Goal: Book appointment/travel/reservation

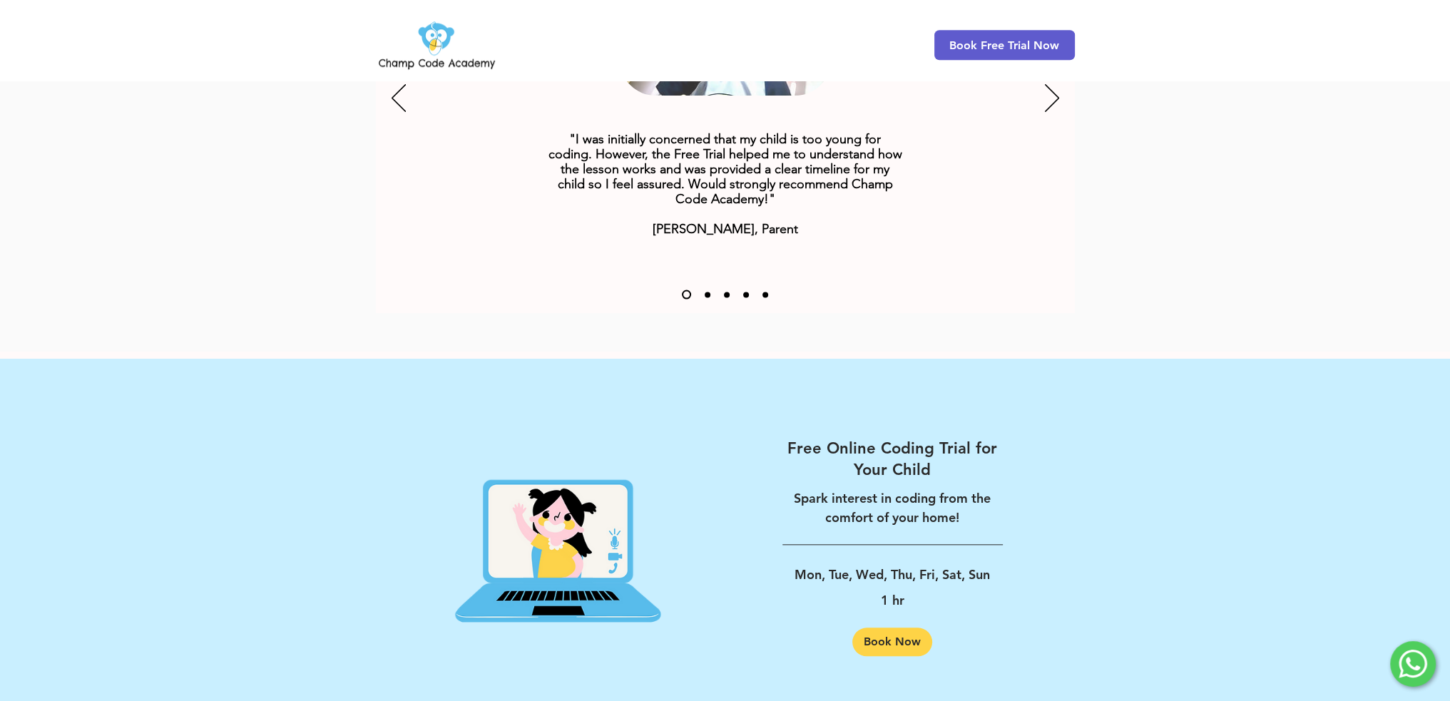
scroll to position [2108, 0]
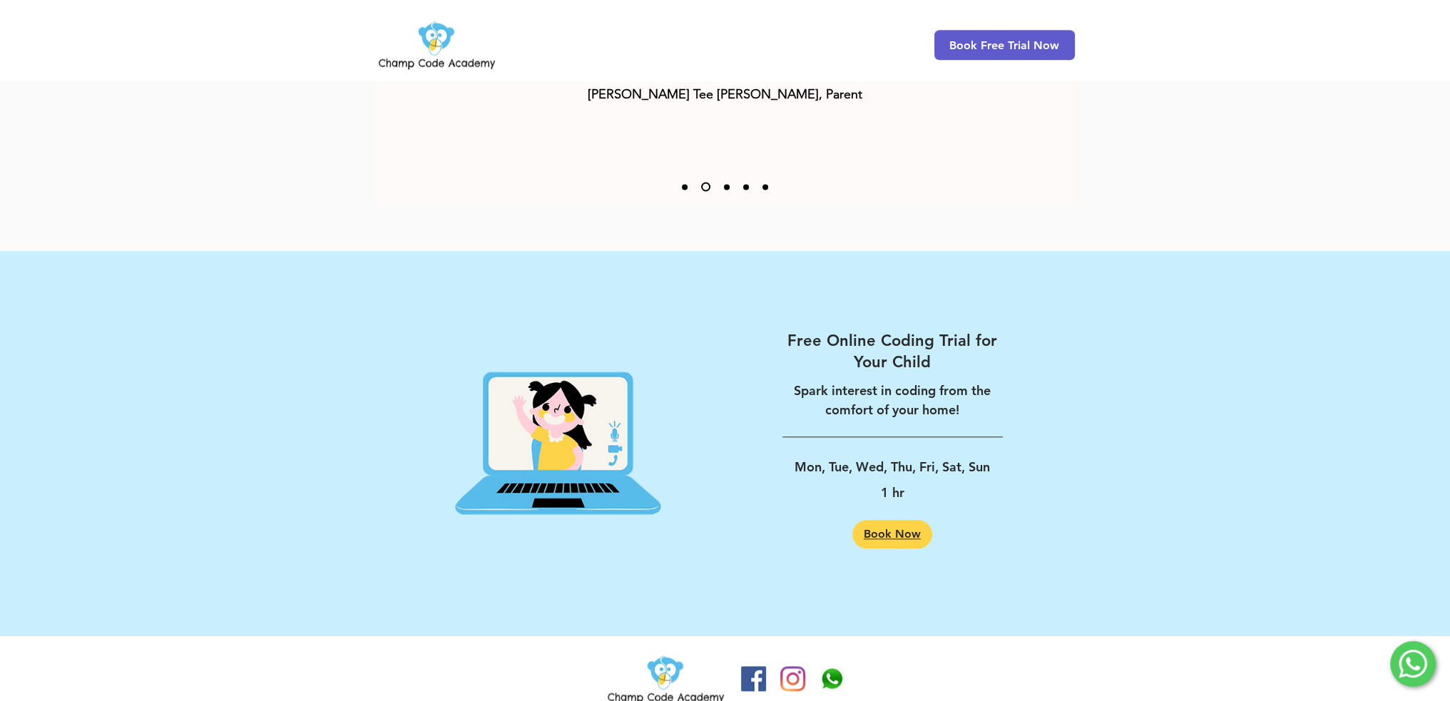
click at [893, 528] on span "Book Now" at bounding box center [891, 533] width 57 height 11
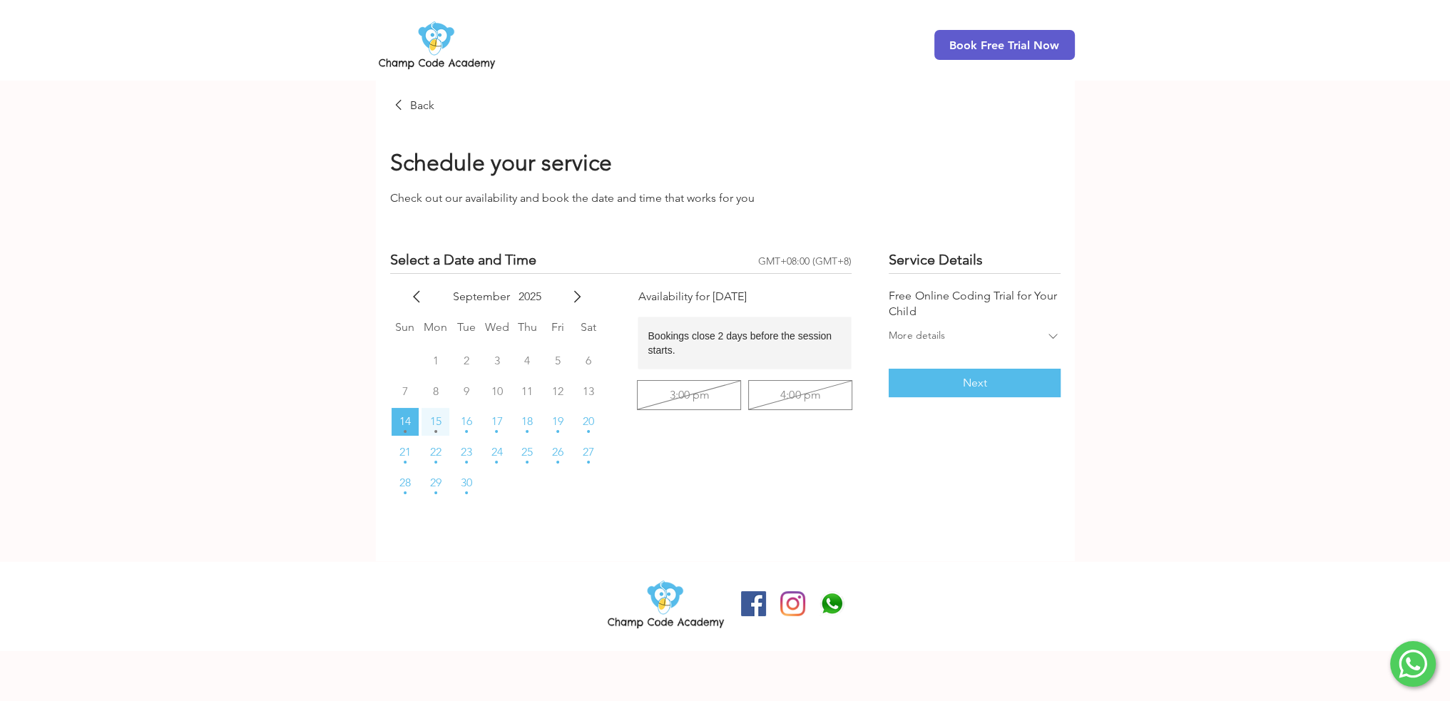
click at [441, 425] on span "15" at bounding box center [435, 421] width 11 height 11
click at [467, 421] on span "16" at bounding box center [466, 421] width 11 height 11
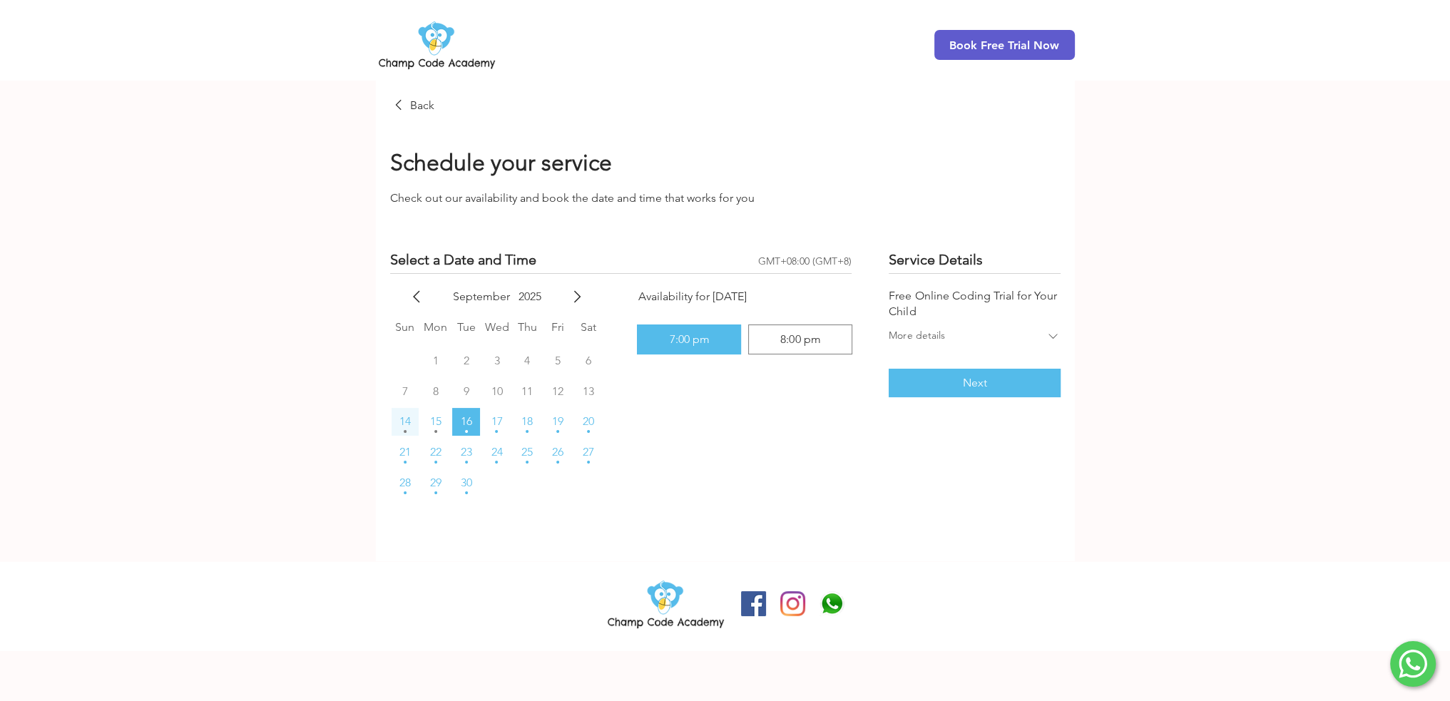
click at [405, 425] on span "14" at bounding box center [404, 421] width 11 height 11
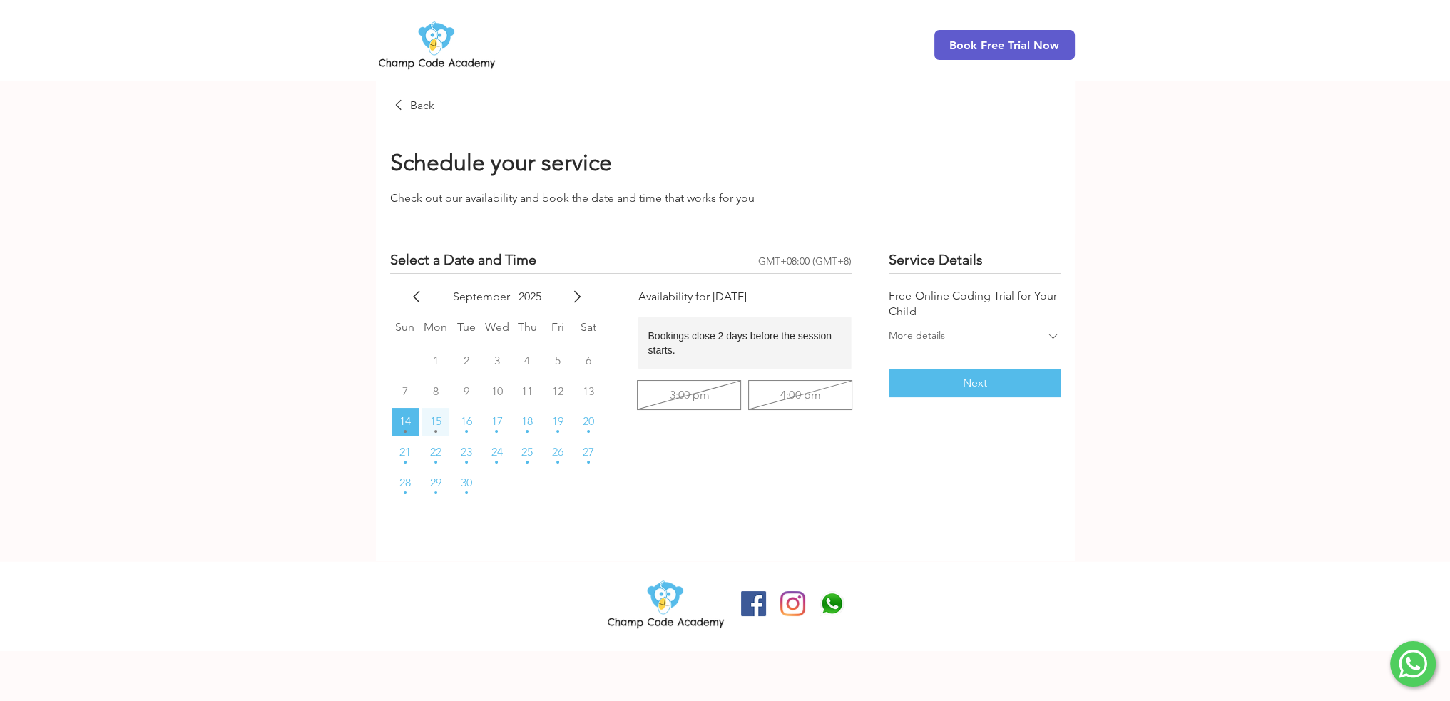
click at [424, 425] on button "15" at bounding box center [435, 422] width 28 height 28
click at [473, 425] on button "16" at bounding box center [466, 422] width 28 height 28
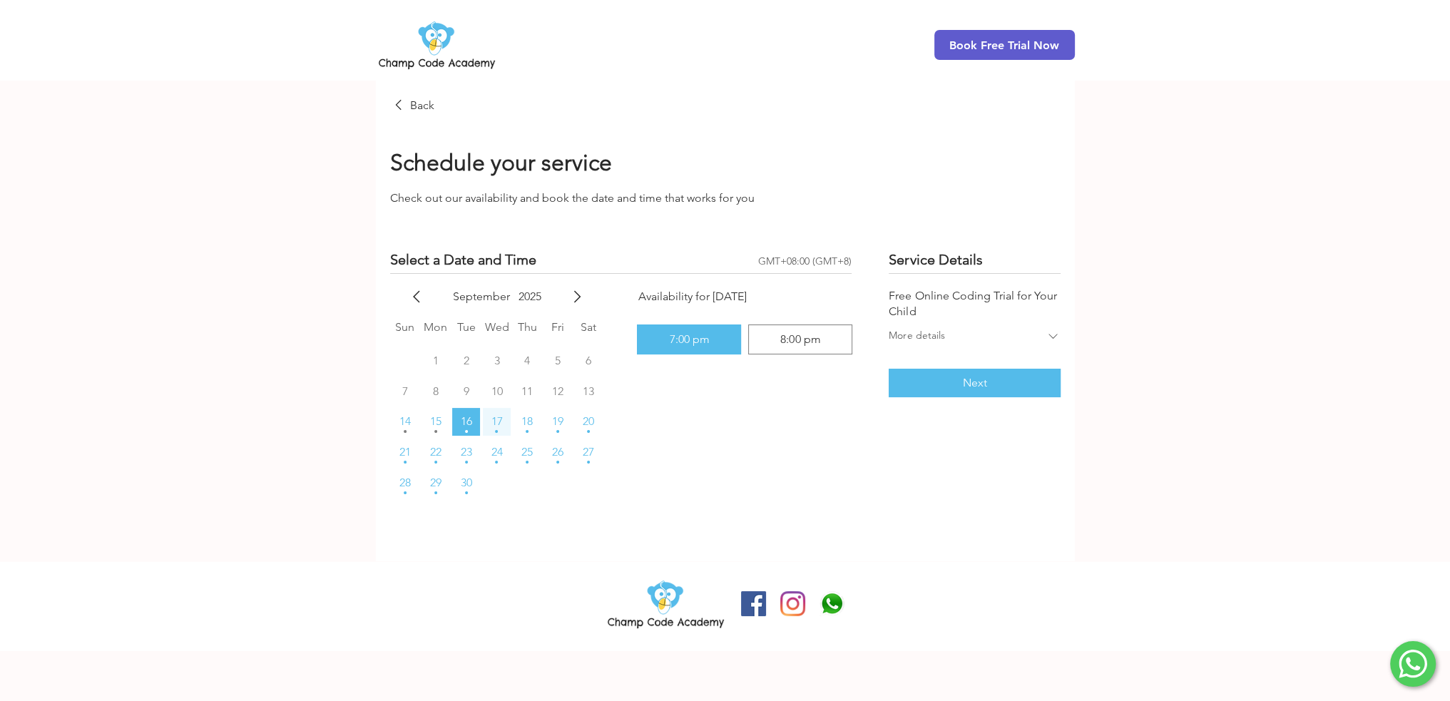
click at [496, 424] on span "17" at bounding box center [496, 421] width 11 height 11
click at [791, 336] on div "8:00 pm" at bounding box center [800, 339] width 40 height 11
radio input "false"
radio input "true"
click at [657, 342] on div "7:00 pm" at bounding box center [688, 339] width 91 height 17
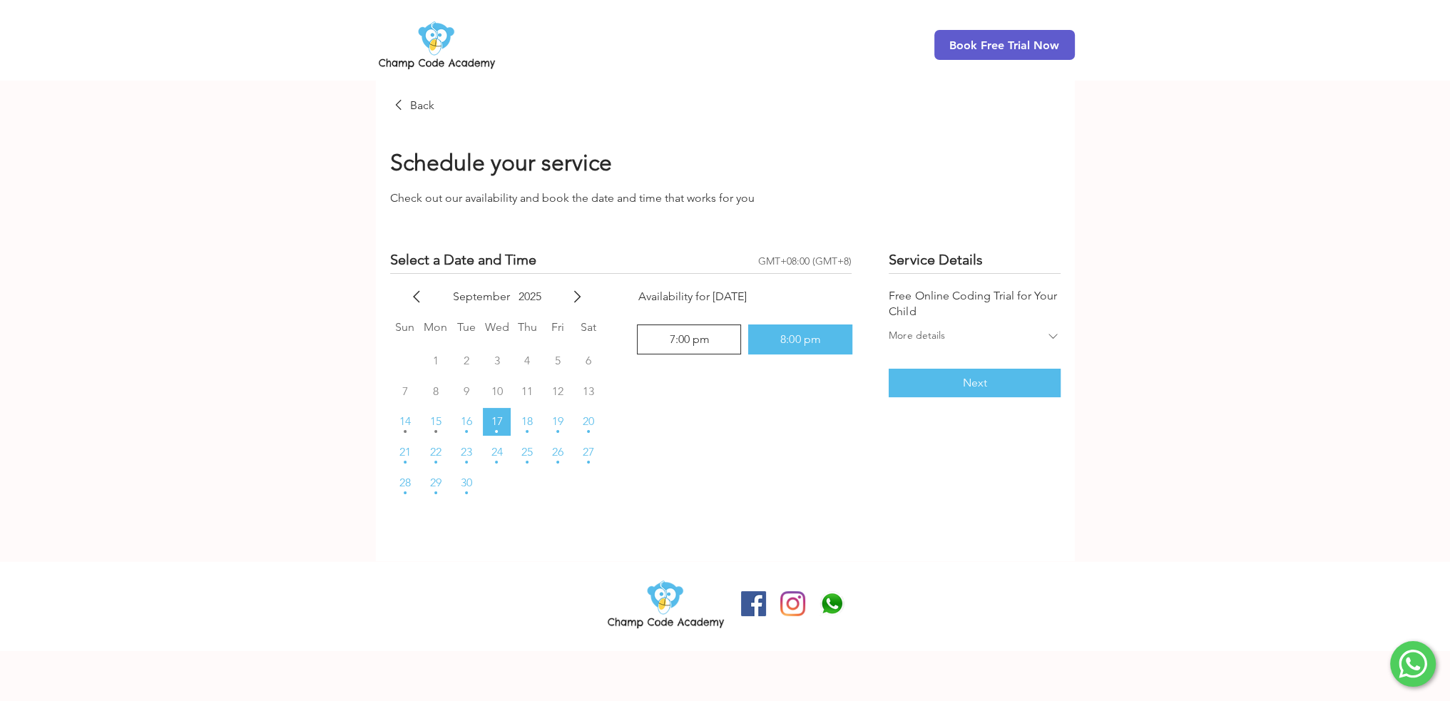
radio input "true"
click at [459, 424] on button "16" at bounding box center [466, 422] width 28 height 28
click at [440, 421] on span "15" at bounding box center [435, 421] width 11 height 11
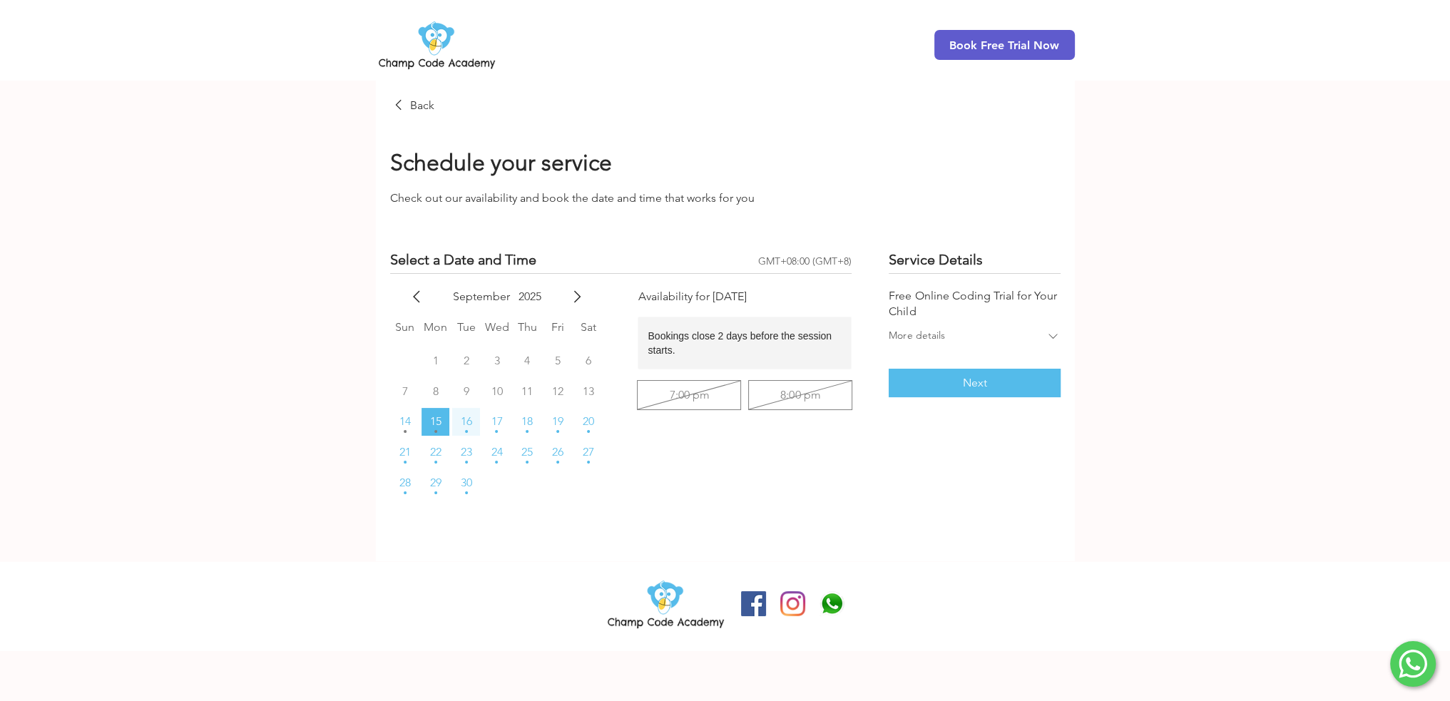
click at [461, 424] on span "16" at bounding box center [466, 421] width 11 height 11
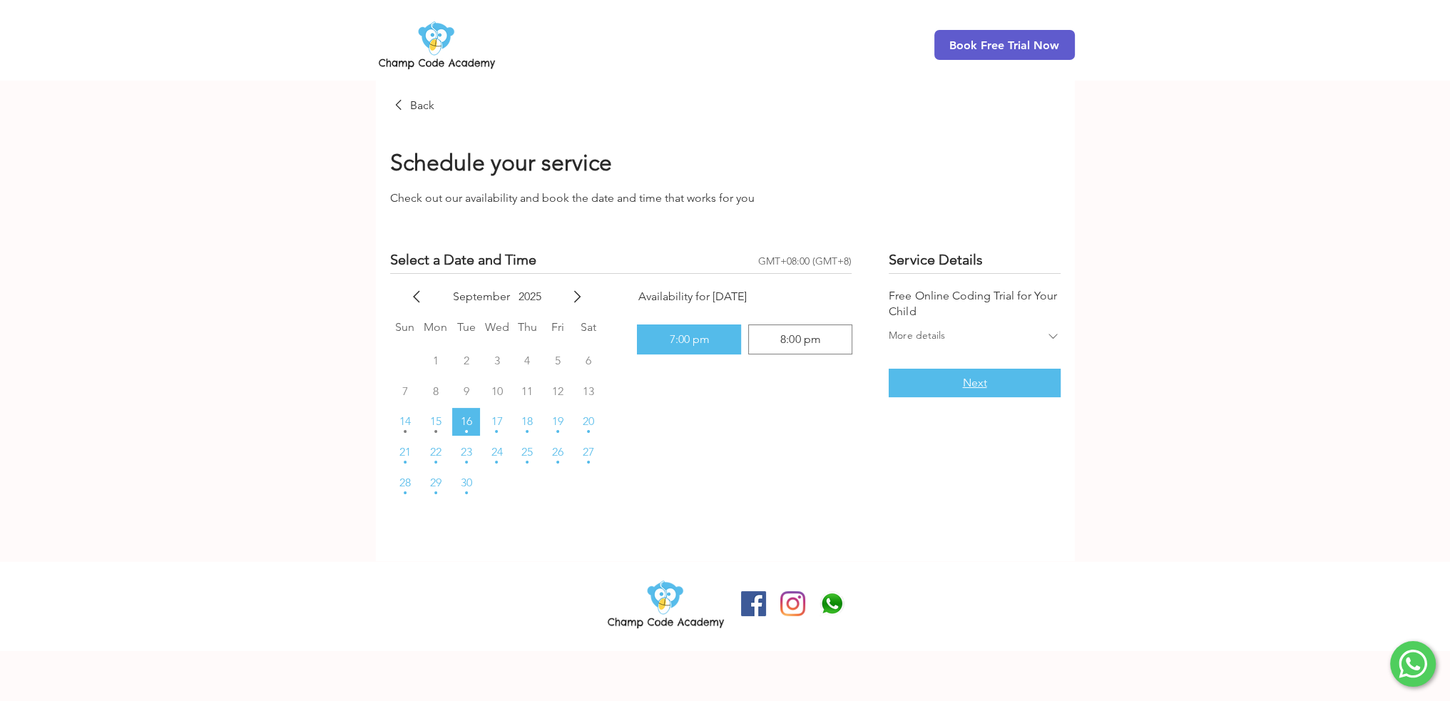
click at [959, 379] on button "Next" at bounding box center [973, 383] width 171 height 29
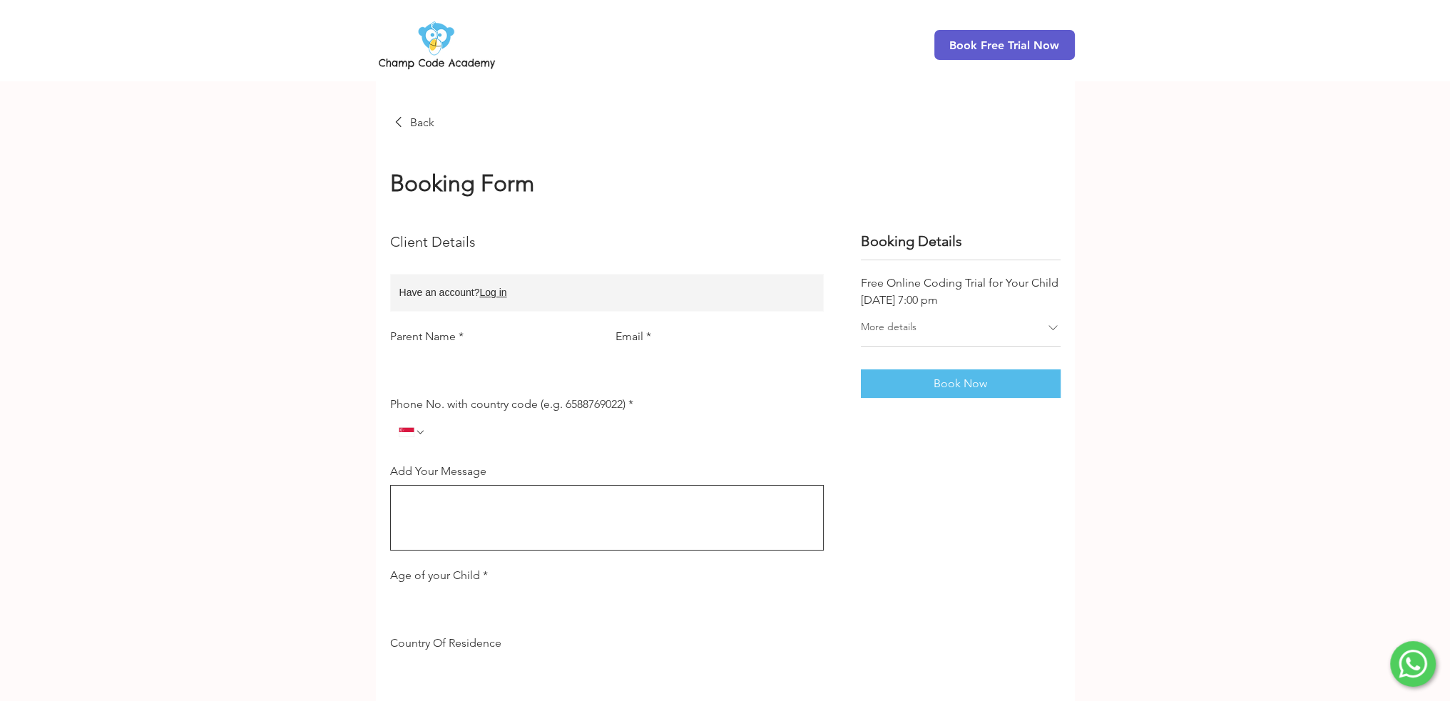
scroll to position [214, 0]
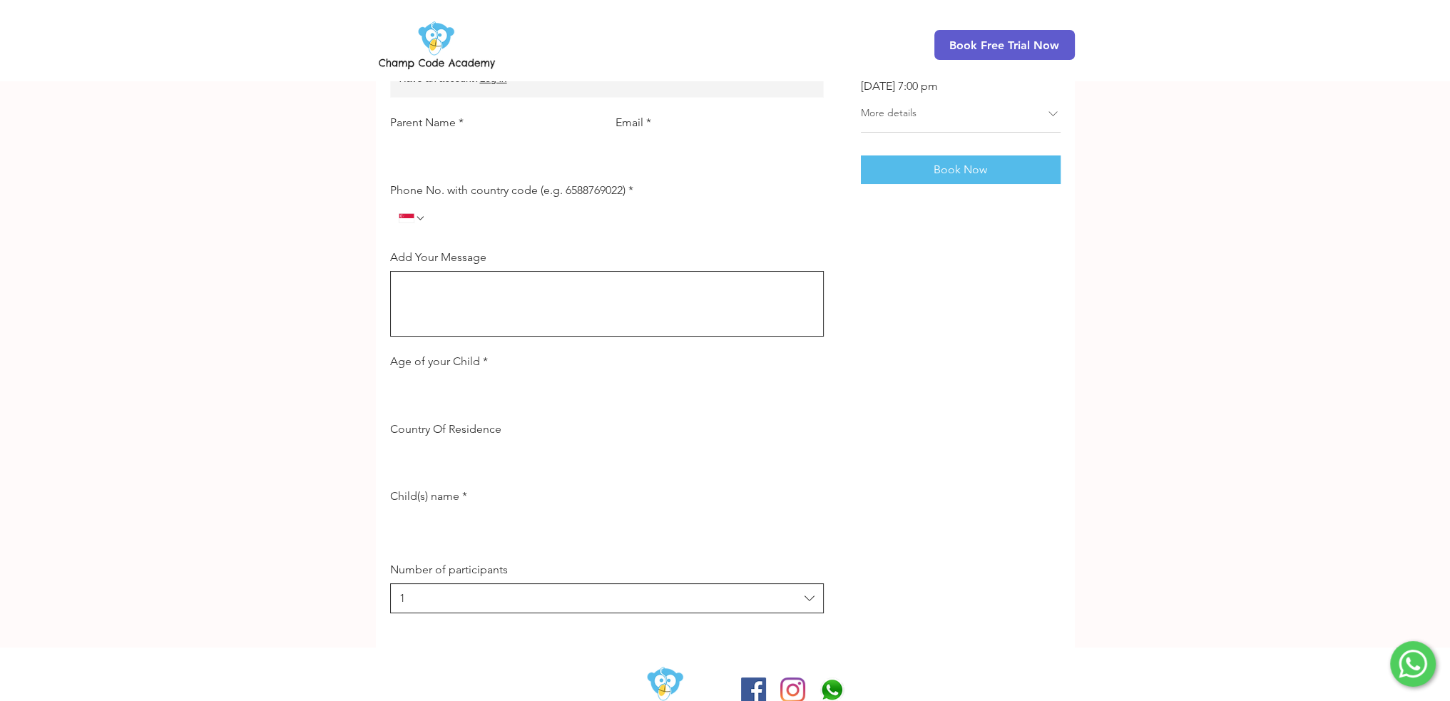
click at [733, 471] on div "Default booking form" at bounding box center [607, 457] width 434 height 29
click at [737, 470] on input "Country Of Residence" at bounding box center [602, 457] width 425 height 29
click at [933, 450] on div "Booking Details Free Online Coding Trial for Your Child 16 September 2025 at 7:…" at bounding box center [961, 315] width 200 height 596
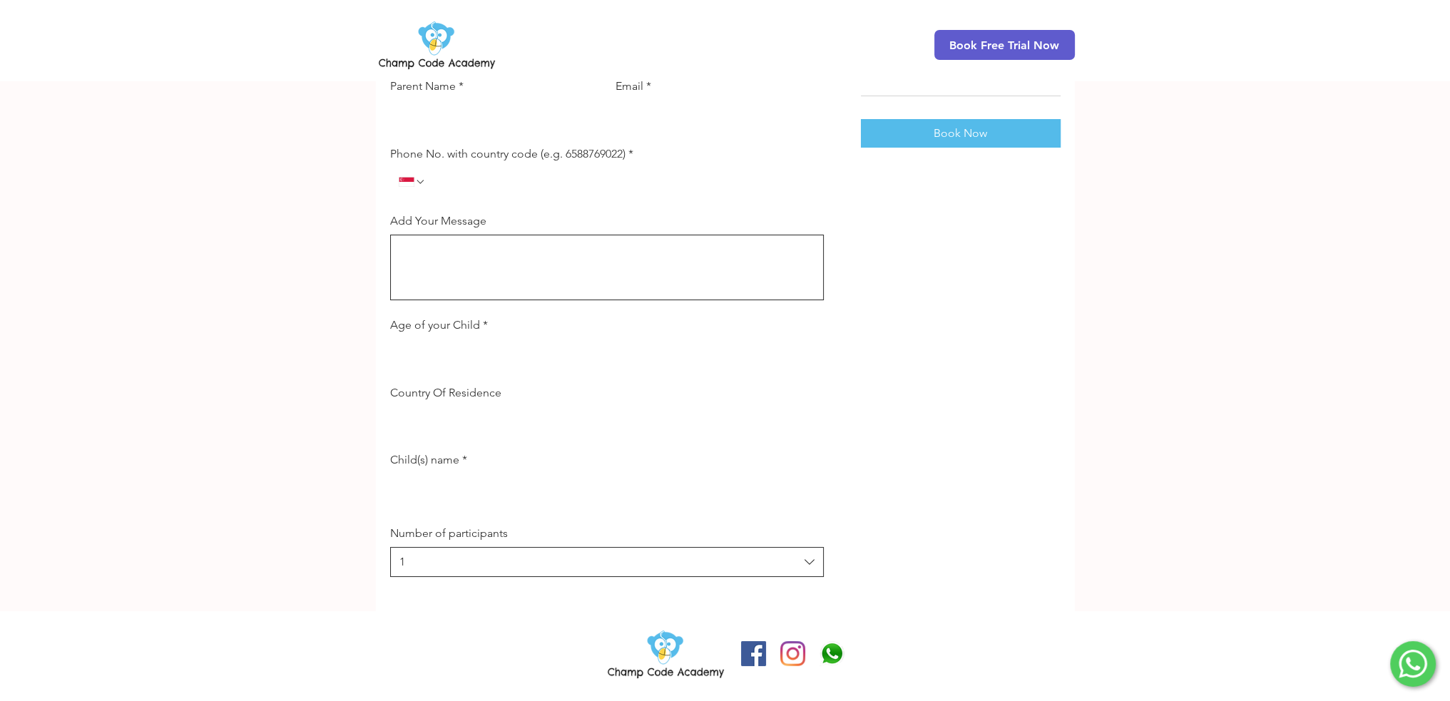
scroll to position [255, 0]
click at [740, 565] on span "1" at bounding box center [598, 561] width 399 height 11
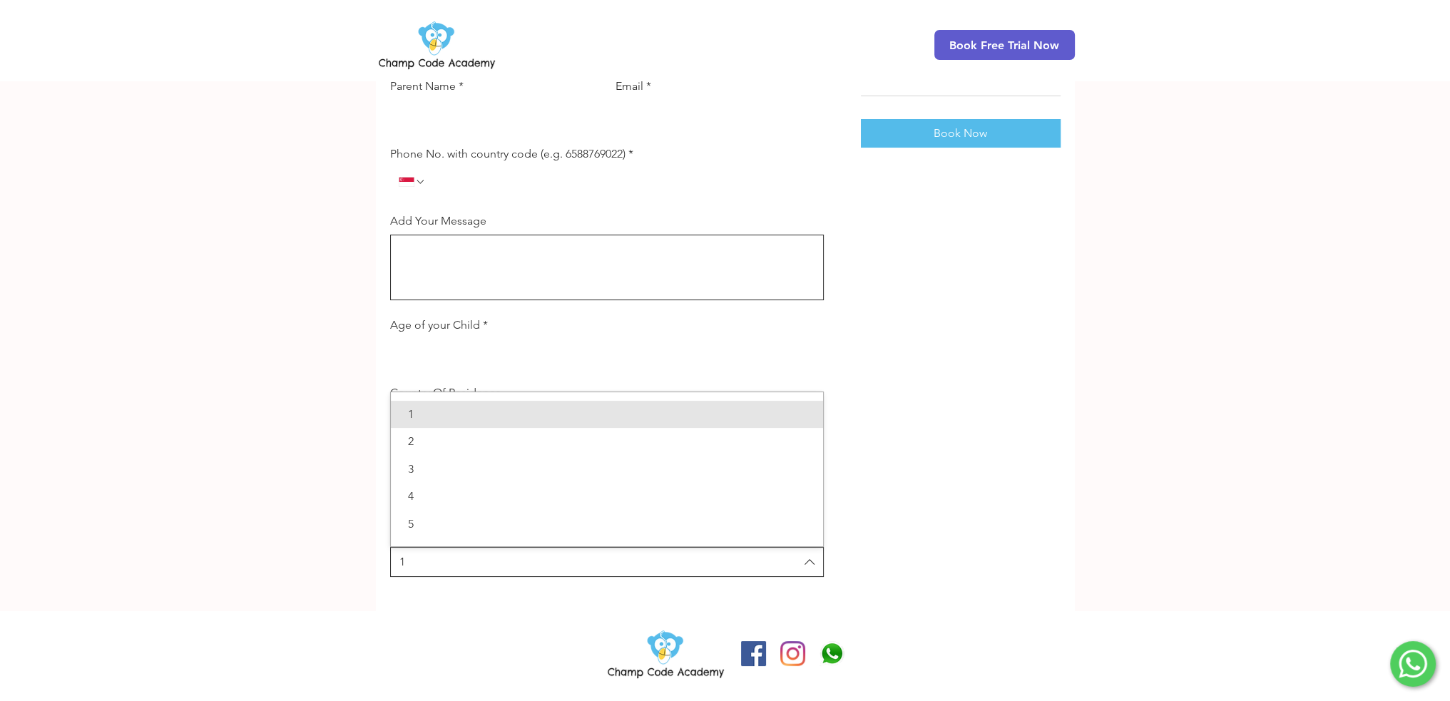
click at [966, 466] on div "Booking Details Free Online Coding Trial for Your Child 16 September 2025 at 7:…" at bounding box center [961, 279] width 200 height 596
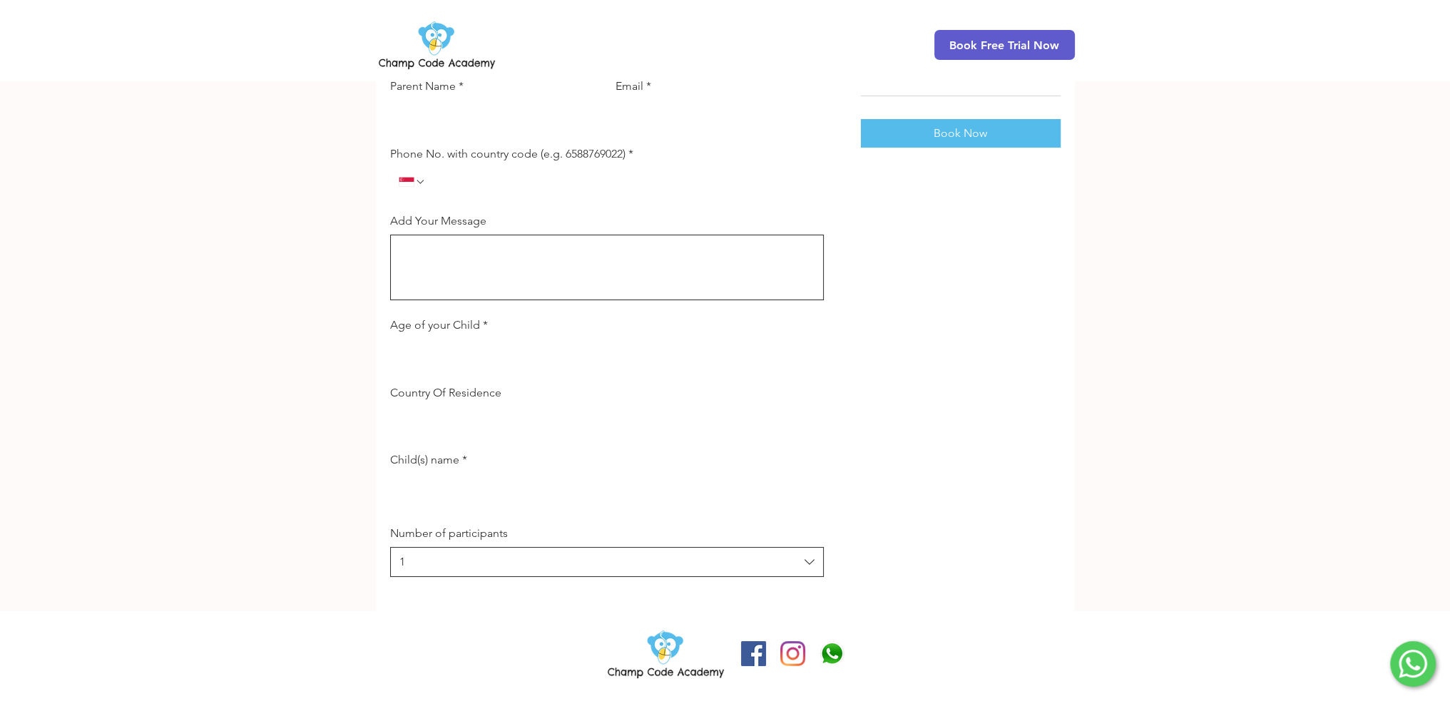
click at [535, 568] on button "1" at bounding box center [607, 562] width 434 height 30
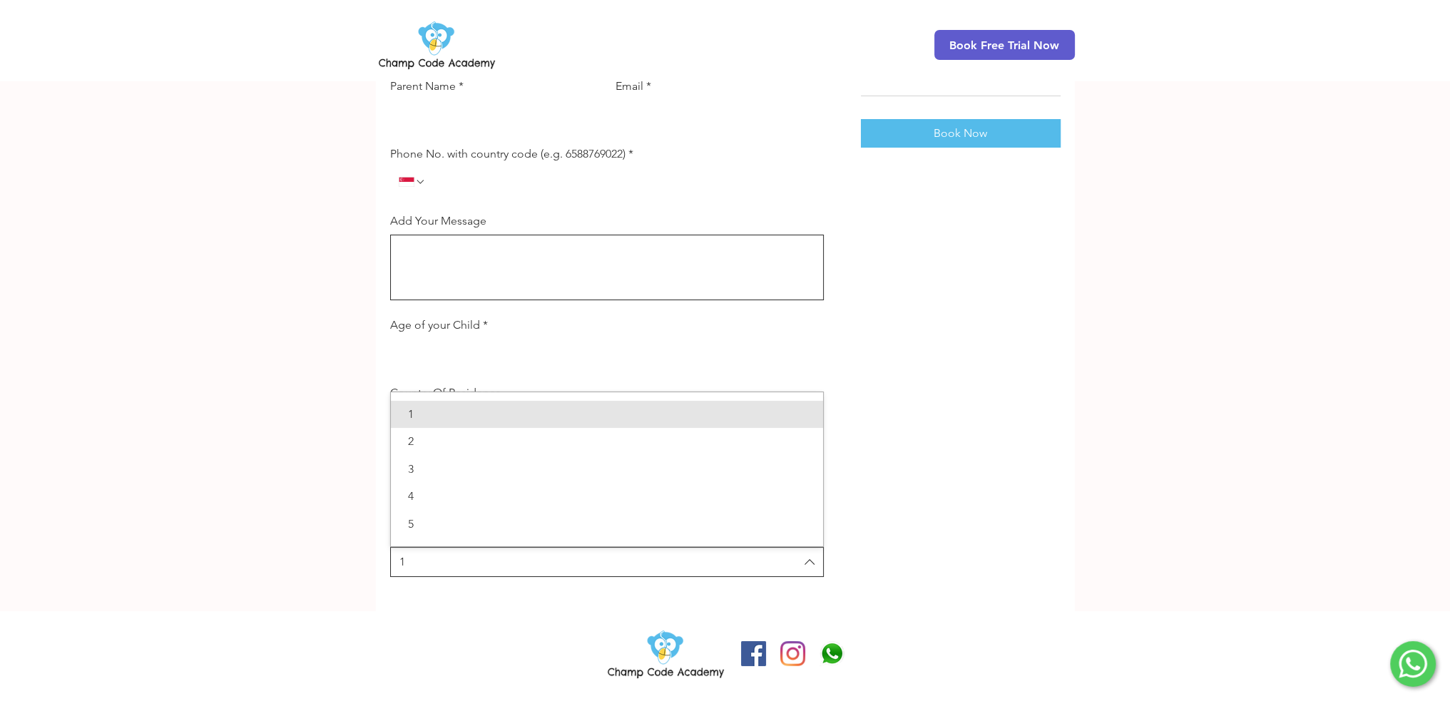
click at [1030, 363] on div "Booking Details Free Online Coding Trial for Your Child 16 September 2025 at 7:…" at bounding box center [961, 279] width 200 height 596
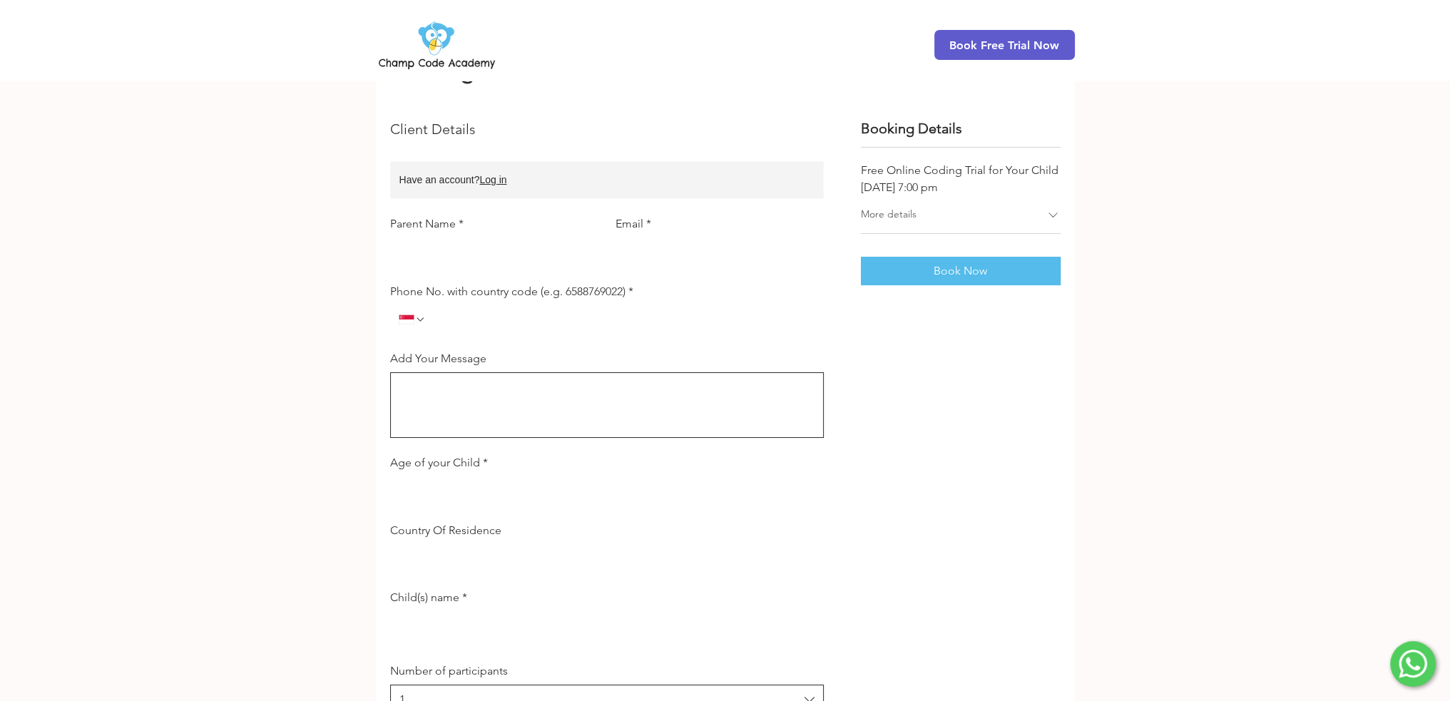
scroll to position [0, 0]
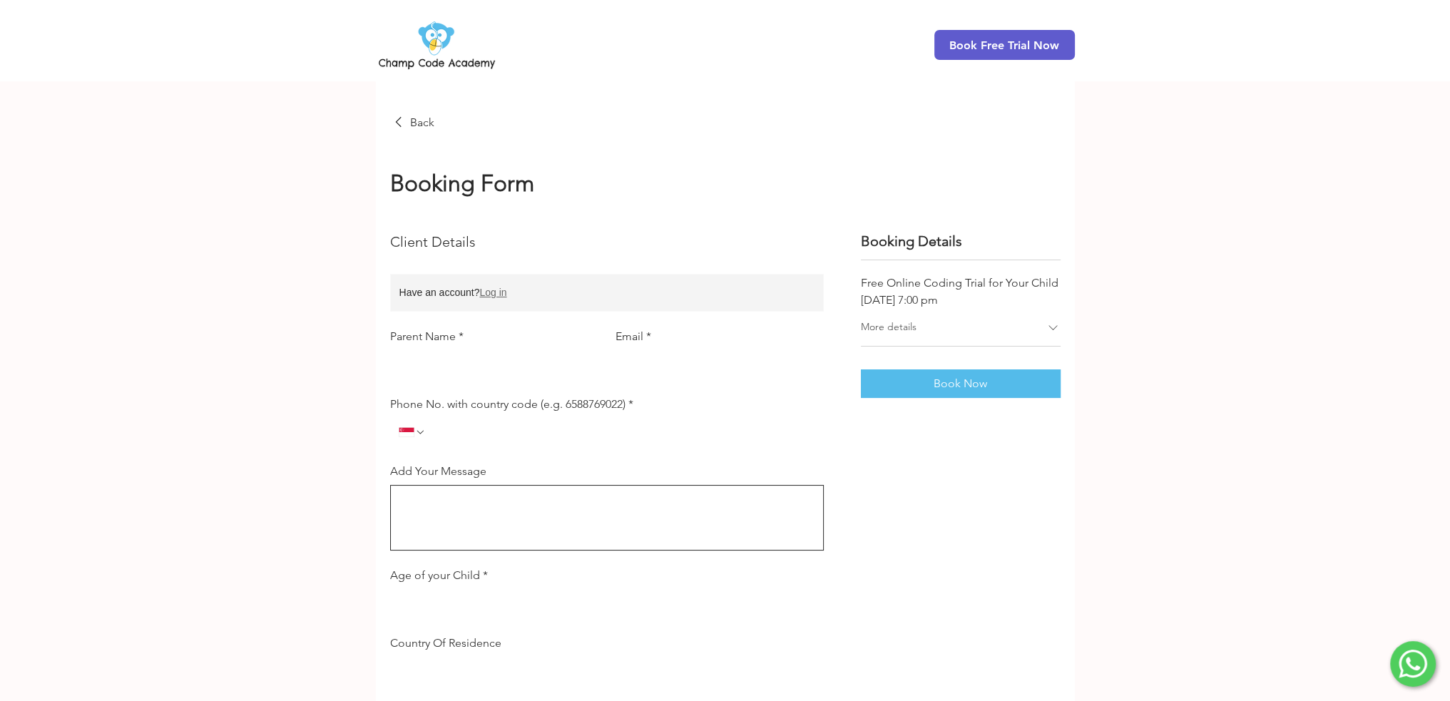
click at [491, 296] on span "Log in" at bounding box center [492, 292] width 27 height 15
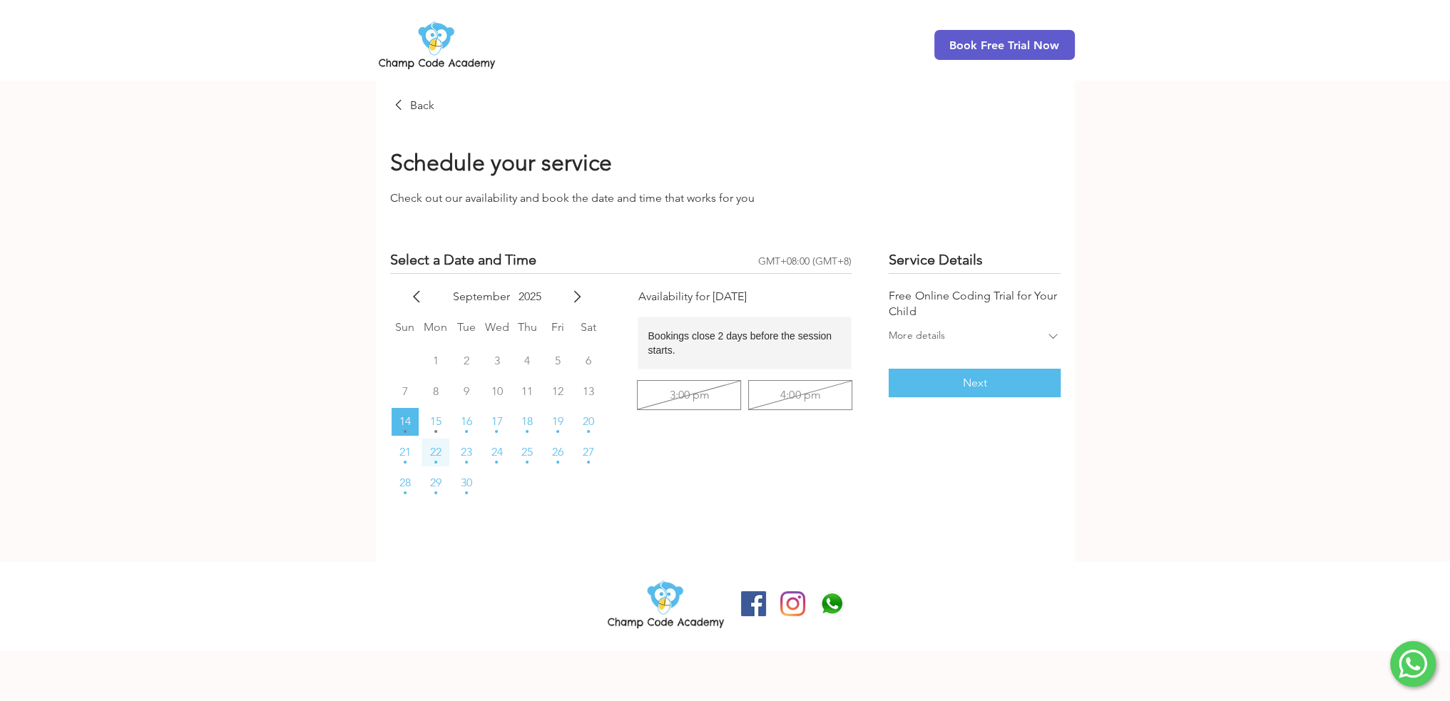
click at [437, 456] on span "22" at bounding box center [435, 451] width 11 height 11
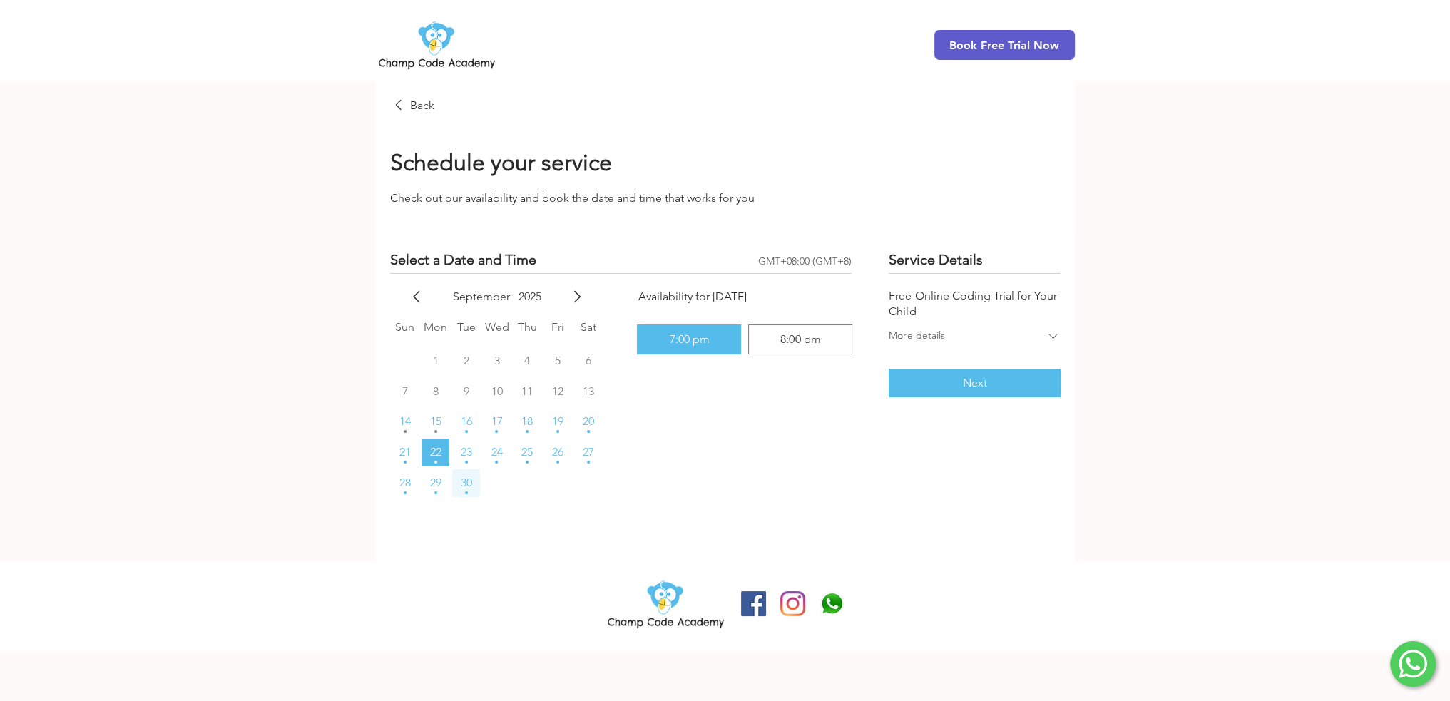
click at [468, 485] on span "30" at bounding box center [466, 482] width 11 height 11
click at [465, 430] on circle "Available Spots" at bounding box center [466, 431] width 3 height 3
click at [491, 424] on span "17" at bounding box center [496, 421] width 11 height 11
click at [708, 414] on div "2 available slots Availability for Wednesday, 17 September 7:00 pm 8:00 pm" at bounding box center [744, 407] width 214 height 239
